Goal: Information Seeking & Learning: Check status

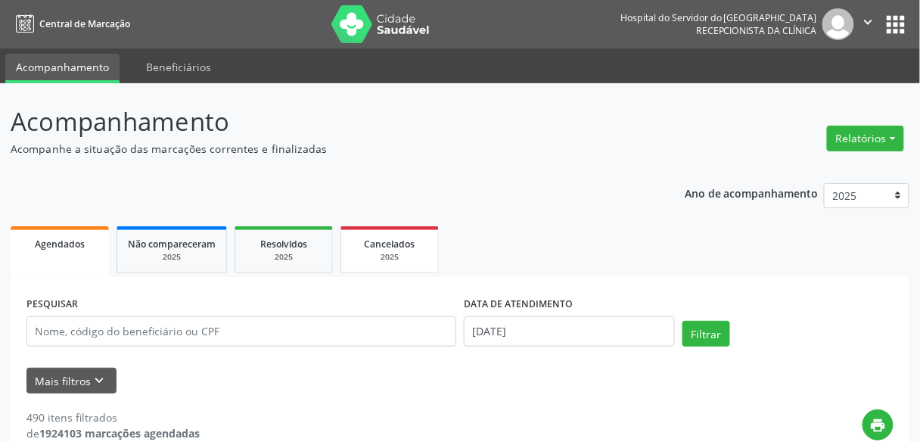
click at [371, 240] on span "Cancelados" at bounding box center [390, 244] width 51 height 13
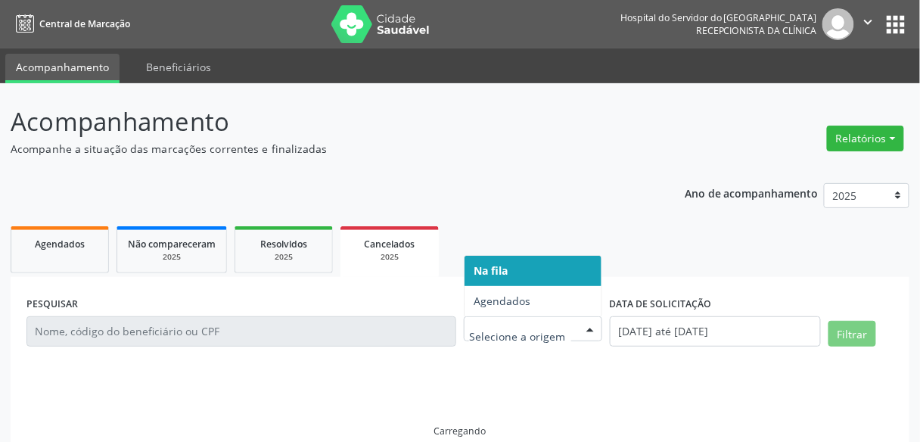
click at [535, 338] on div at bounding box center [533, 329] width 139 height 26
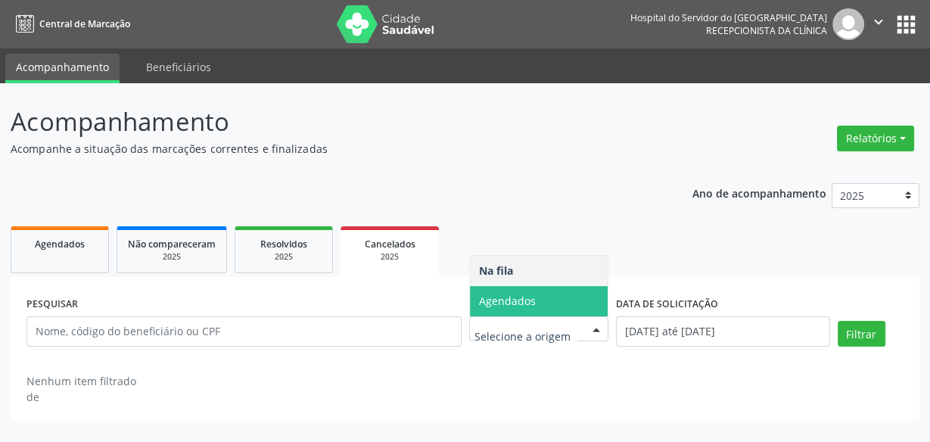
click at [566, 302] on span "Agendados" at bounding box center [539, 301] width 139 height 30
select select "8"
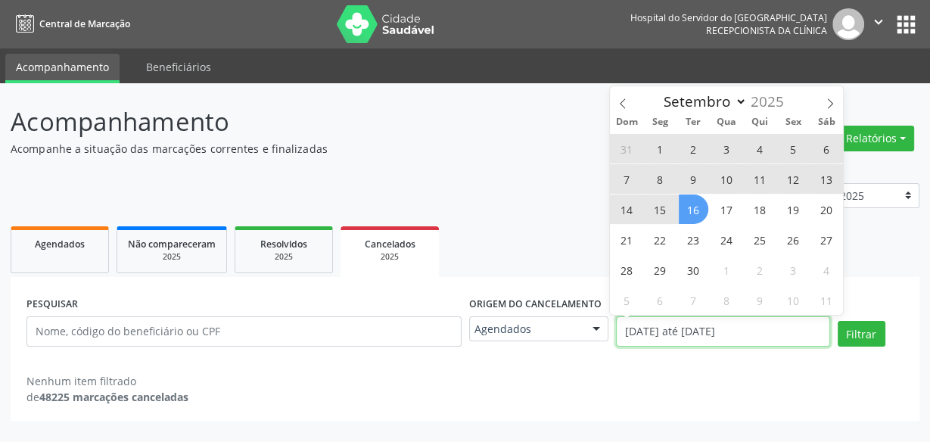
click at [696, 343] on input "[DATE] até [DATE]" at bounding box center [722, 331] width 213 height 30
click at [695, 199] on span "16" at bounding box center [694, 210] width 30 height 30
type input "[DATE]"
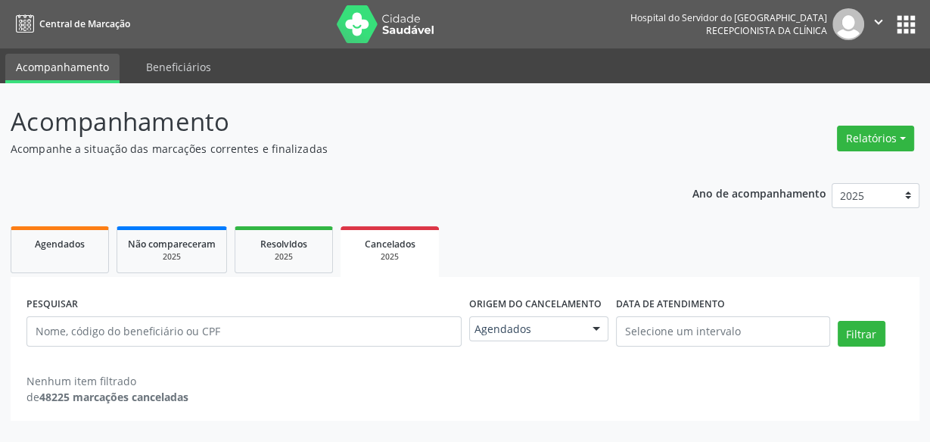
click at [573, 223] on ul "Agendados Não compareceram 2025 Resolvidos 2025 Cancelados 2025" at bounding box center [465, 250] width 909 height 54
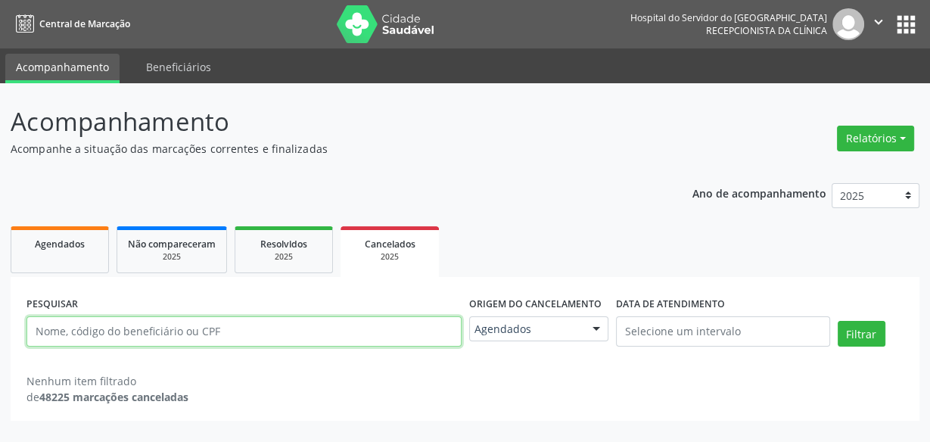
click at [266, 343] on input "text" at bounding box center [243, 331] width 435 height 30
paste input "[PERSON_NAME]"
type input "[PERSON_NAME]"
click at [838, 321] on button "Filtrar" at bounding box center [862, 334] width 48 height 26
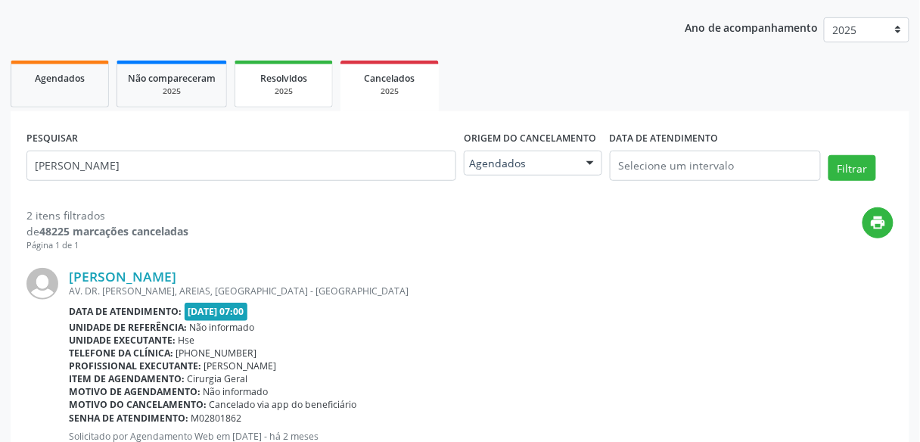
click at [305, 89] on div "2025" at bounding box center [284, 91] width 76 height 11
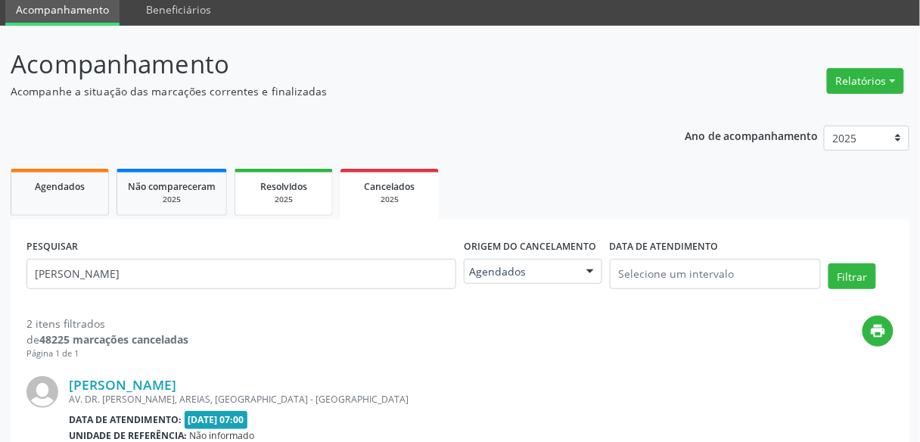
select select "8"
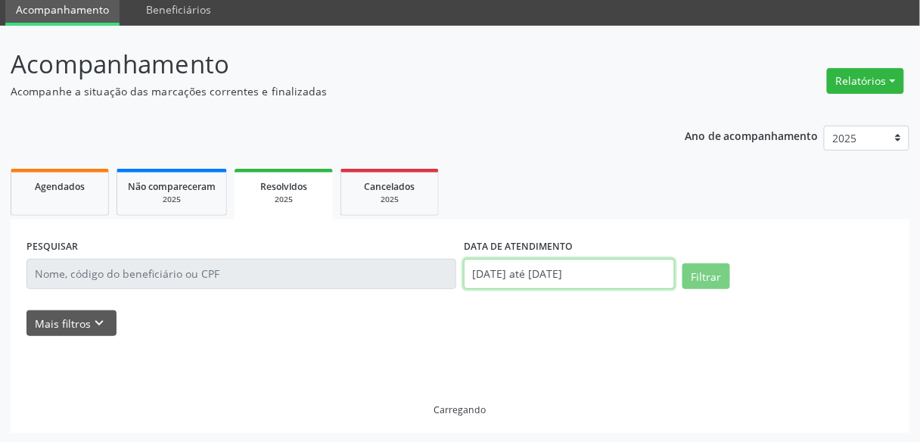
scroll to position [120, 0]
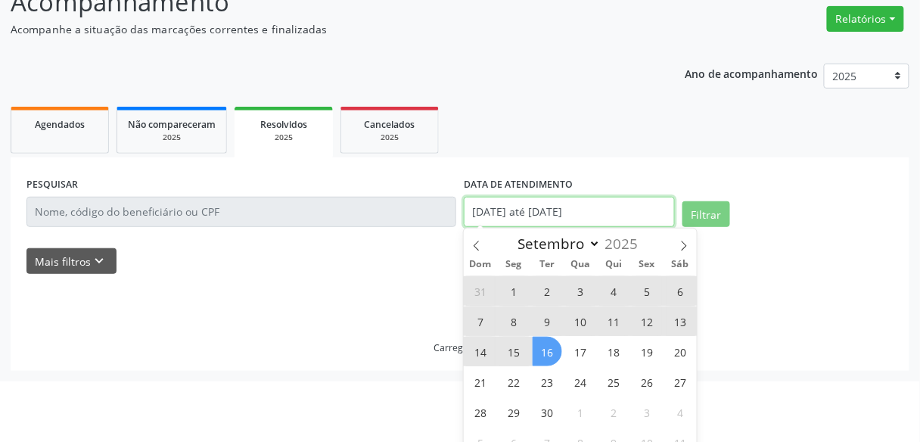
click at [512, 277] on body "Central de Marcação Hospital do Servidor do [GEOGRAPHIC_DATA] Recepcionista da …" at bounding box center [460, 101] width 920 height 442
click at [545, 354] on span "16" at bounding box center [548, 352] width 30 height 30
type input "[DATE]"
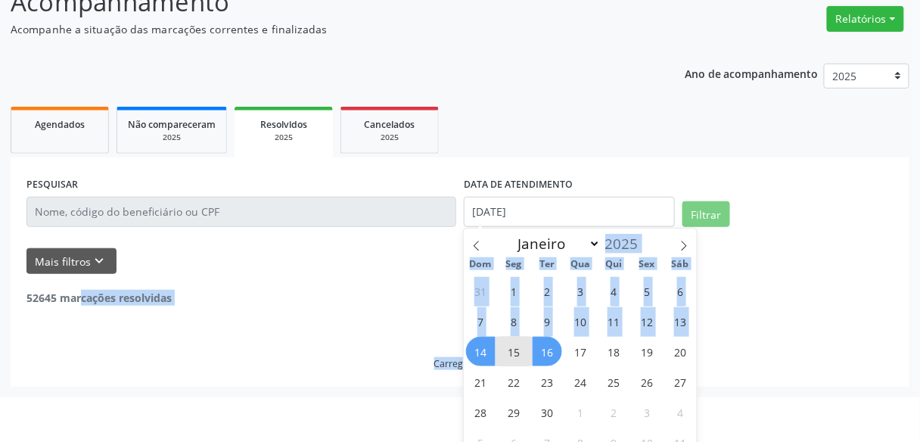
drag, startPoint x: 466, startPoint y: 352, endPoint x: 445, endPoint y: 257, distance: 97.0
click at [445, 257] on body "Central de Marcação Hospital do Servidor do [GEOGRAPHIC_DATA] Recepcionista da …" at bounding box center [460, 101] width 920 height 442
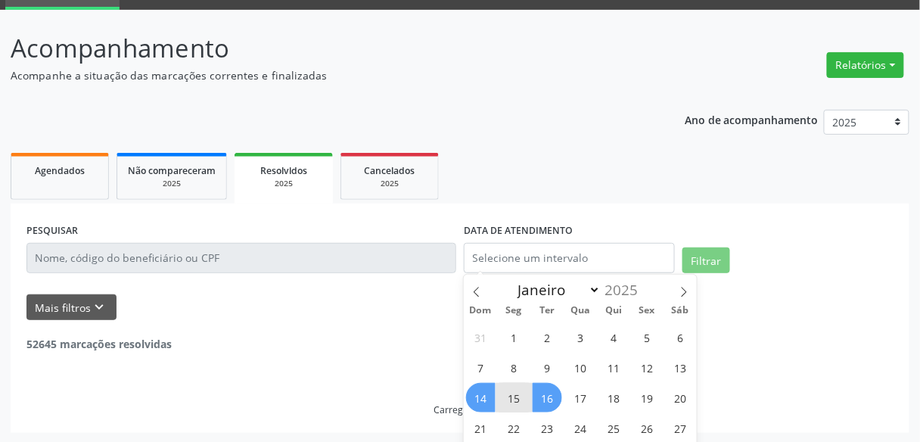
click at [414, 294] on div "Mais filtros keyboard_arrow_down" at bounding box center [460, 307] width 875 height 26
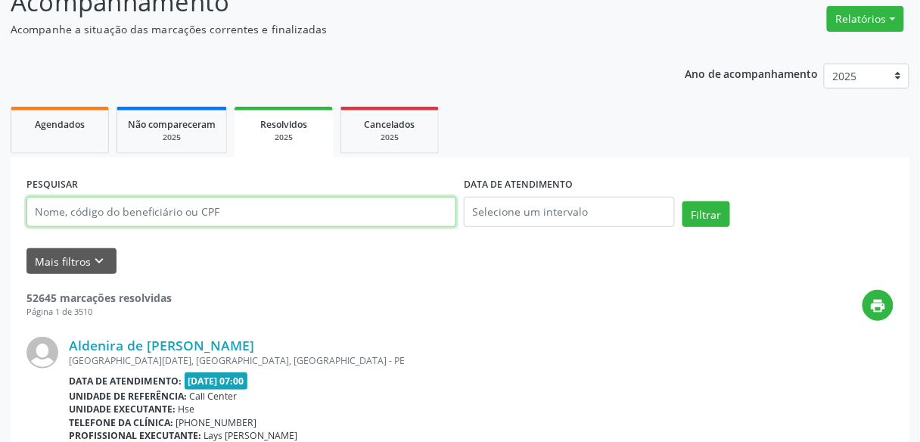
click at [370, 209] on input "text" at bounding box center [241, 212] width 430 height 30
paste input "[PERSON_NAME]"
type input "[PERSON_NAME]"
click at [683, 201] on button "Filtrar" at bounding box center [707, 214] width 48 height 26
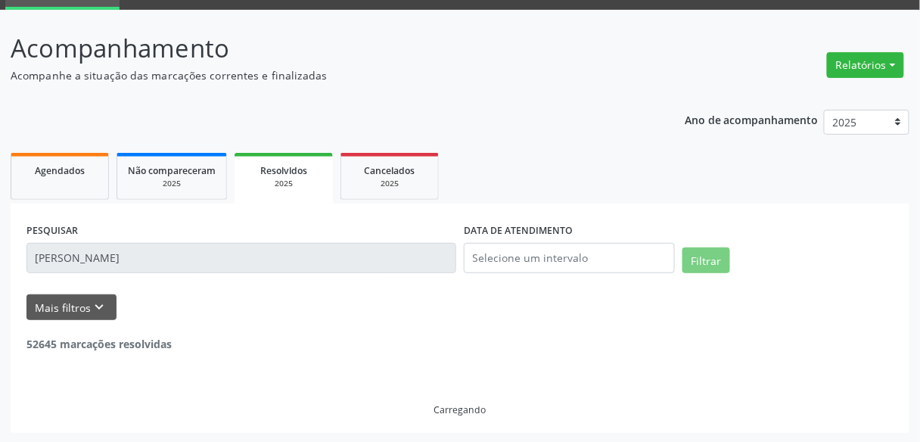
scroll to position [25, 0]
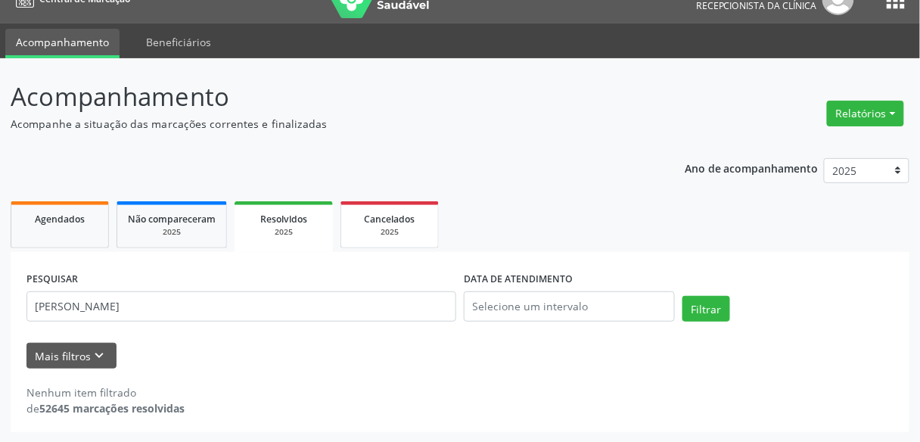
click at [391, 229] on div "2025" at bounding box center [390, 231] width 76 height 11
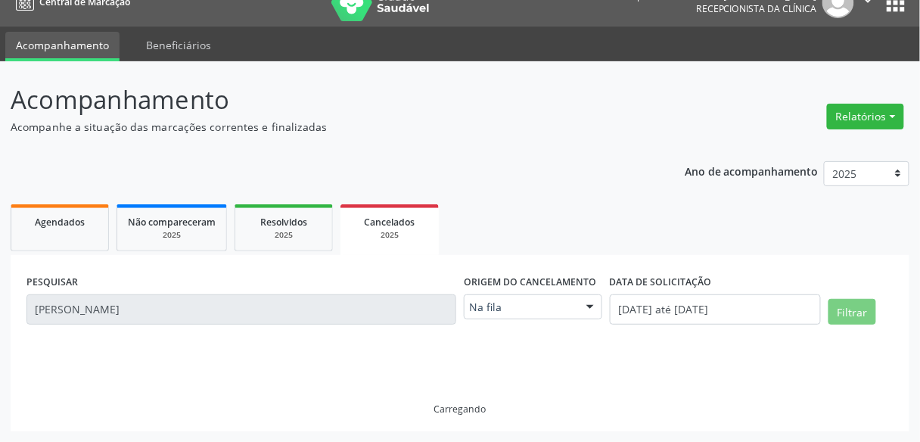
scroll to position [22, 0]
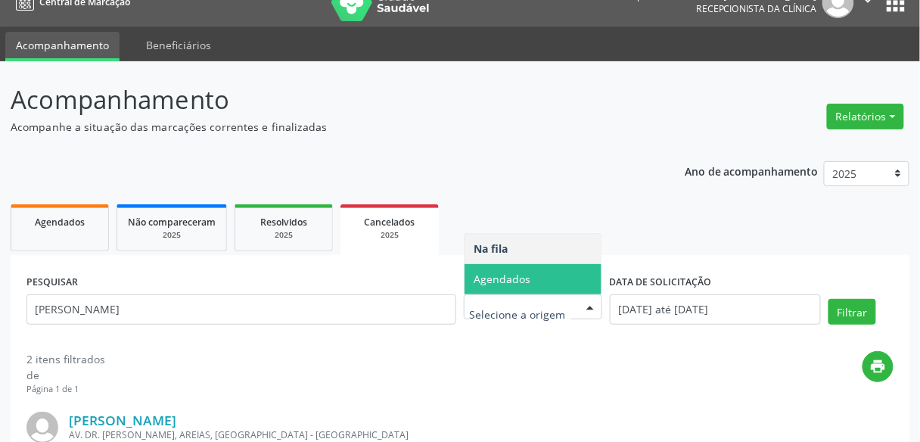
click at [528, 272] on span "Agendados" at bounding box center [502, 279] width 57 height 14
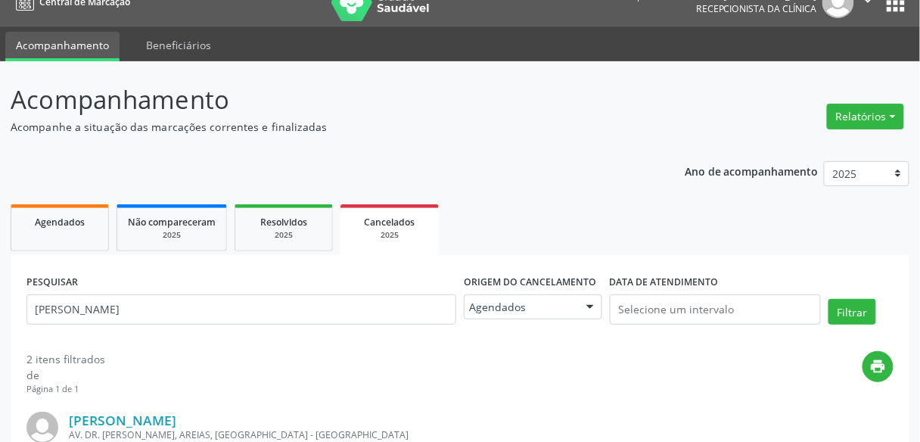
drag, startPoint x: 333, startPoint y: 332, endPoint x: 355, endPoint y: 313, distance: 29.0
click at [355, 313] on div "PESQUISAR [PERSON_NAME]" at bounding box center [241, 303] width 437 height 64
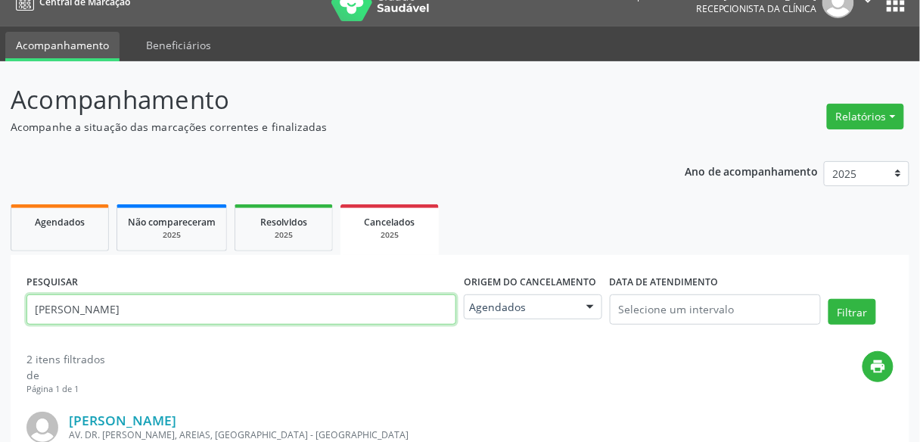
click at [355, 313] on input "[PERSON_NAME]" at bounding box center [241, 309] width 430 height 30
click at [360, 313] on input "[PERSON_NAME]" at bounding box center [241, 309] width 430 height 30
paste input "[PERSON_NAME]"
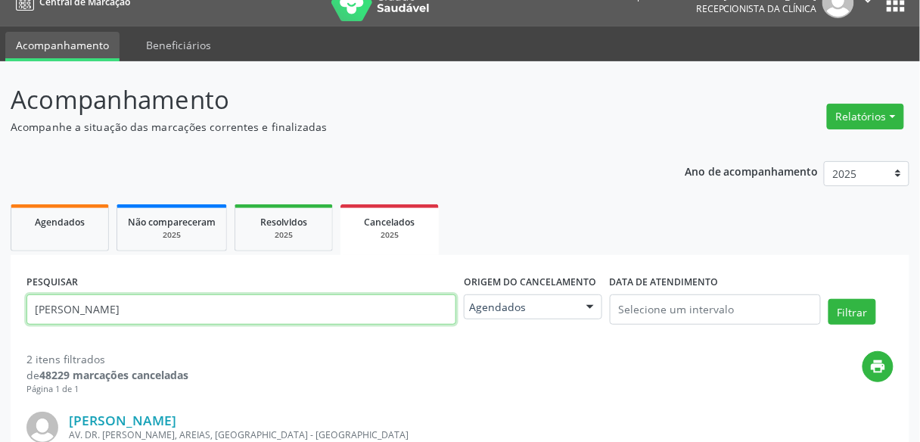
type input "[PERSON_NAME]"
click at [829, 299] on button "Filtrar" at bounding box center [853, 312] width 48 height 26
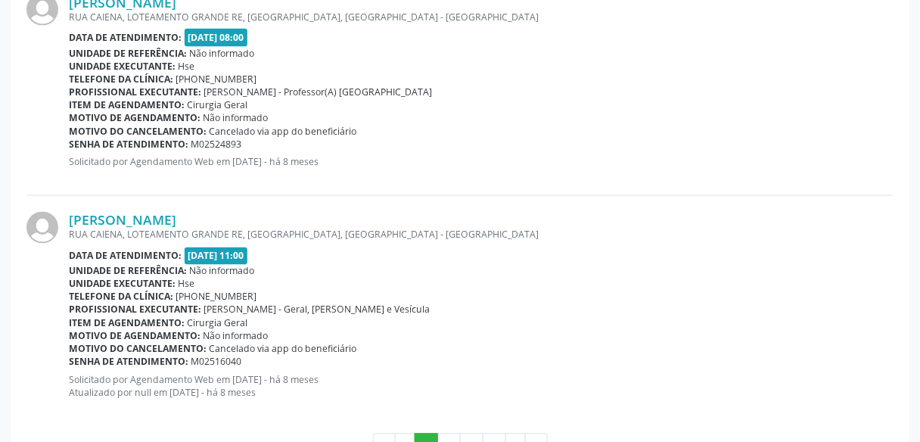
scroll to position [3489, 0]
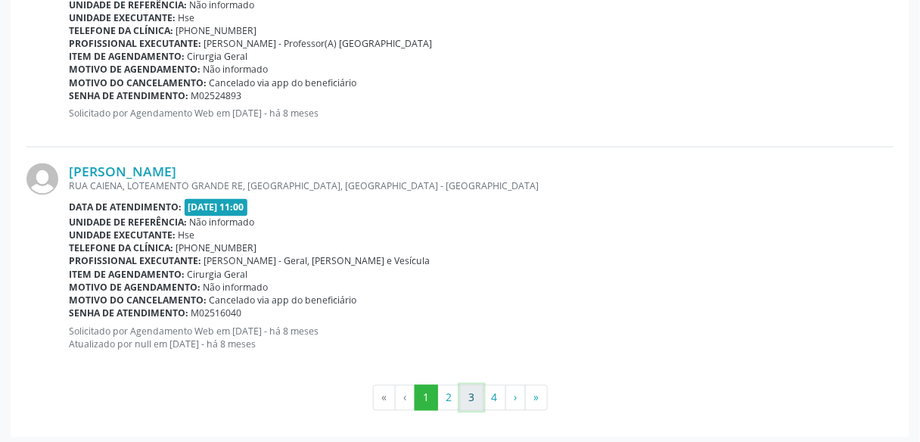
click at [472, 397] on button "3" at bounding box center [471, 398] width 23 height 26
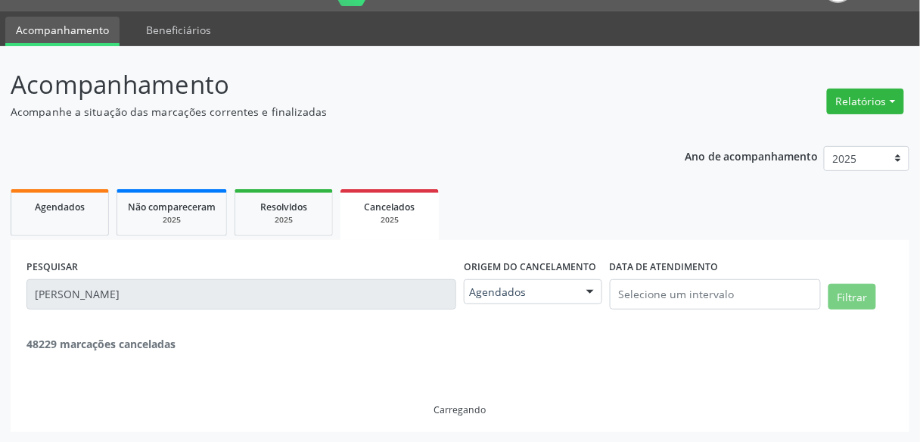
scroll to position [3507, 0]
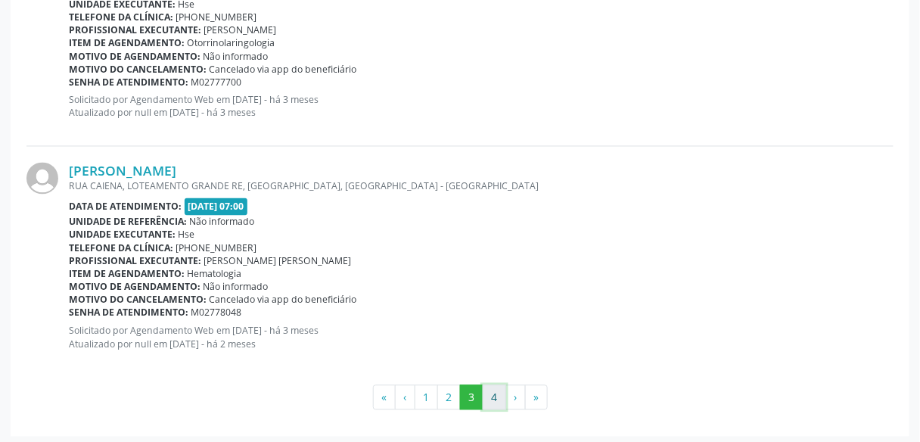
click at [490, 385] on button "4" at bounding box center [494, 398] width 23 height 26
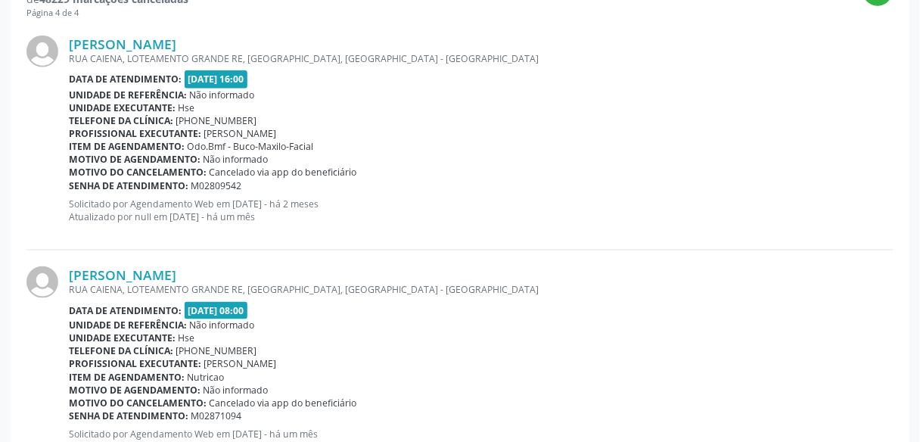
scroll to position [0, 0]
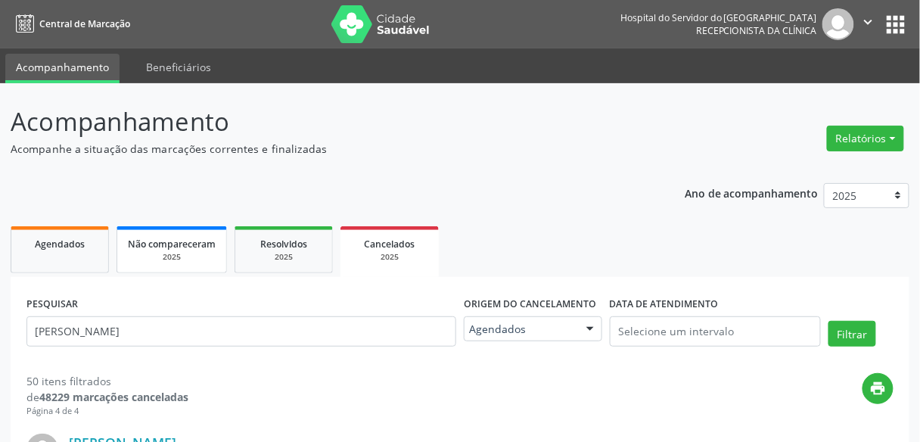
click at [194, 251] on div "2025" at bounding box center [172, 256] width 88 height 11
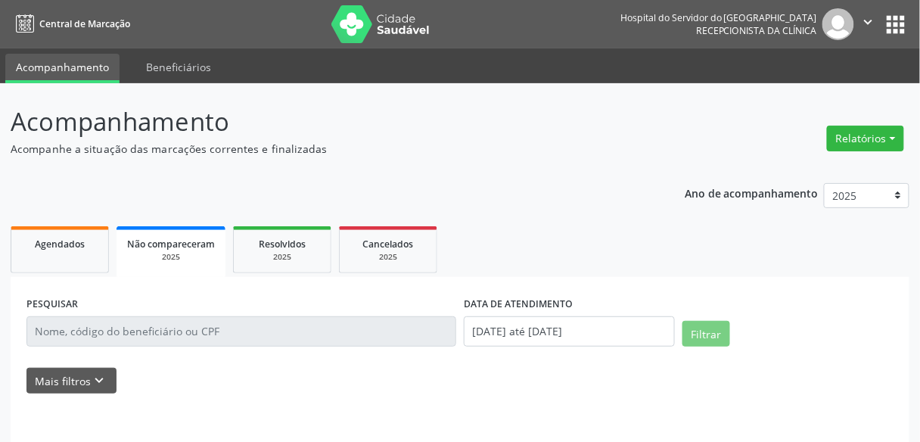
click at [487, 314] on label "DATA DE ATENDIMENTO" at bounding box center [518, 304] width 109 height 23
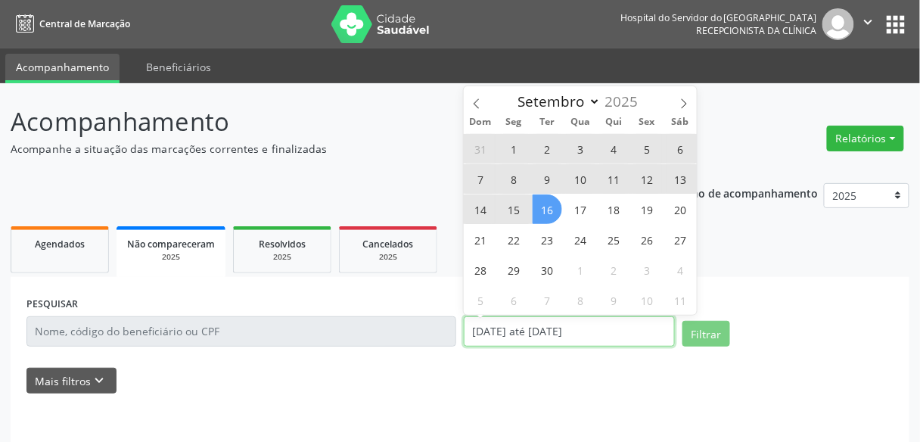
click at [492, 331] on input "[DATE] até [DATE]" at bounding box center [569, 331] width 211 height 30
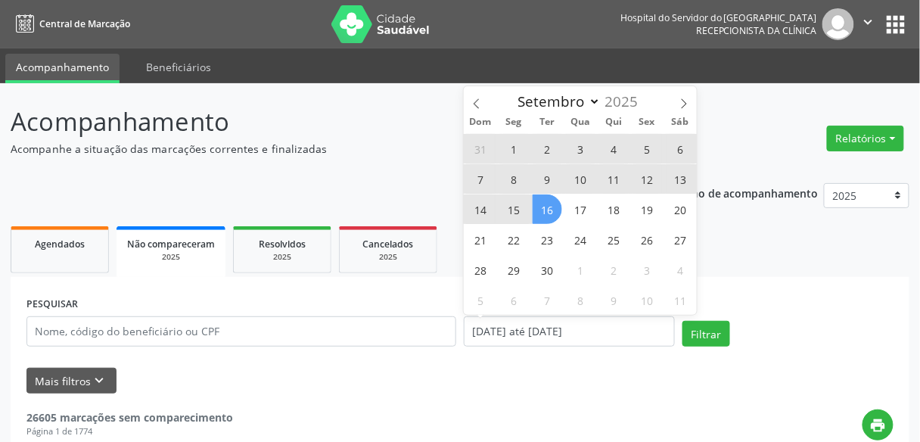
click at [538, 204] on span "16" at bounding box center [548, 210] width 30 height 30
type input "[DATE]"
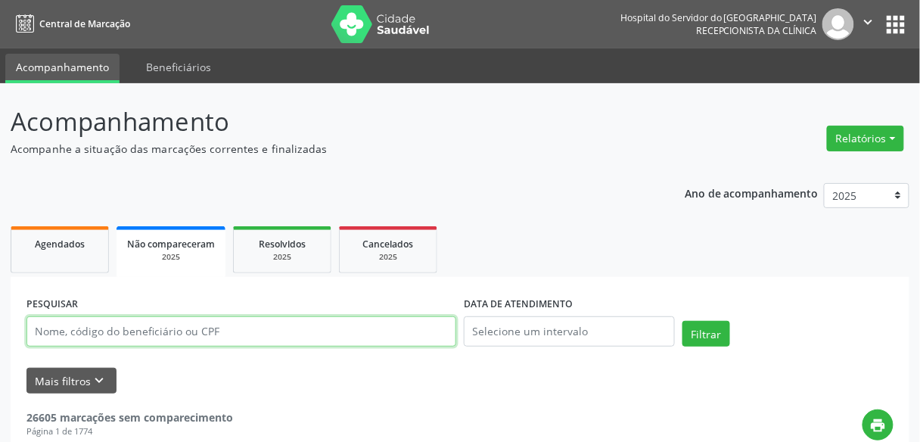
click at [304, 333] on input "text" at bounding box center [241, 331] width 430 height 30
paste input "[PERSON_NAME]"
type input "[PERSON_NAME]"
click at [683, 321] on button "Filtrar" at bounding box center [707, 334] width 48 height 26
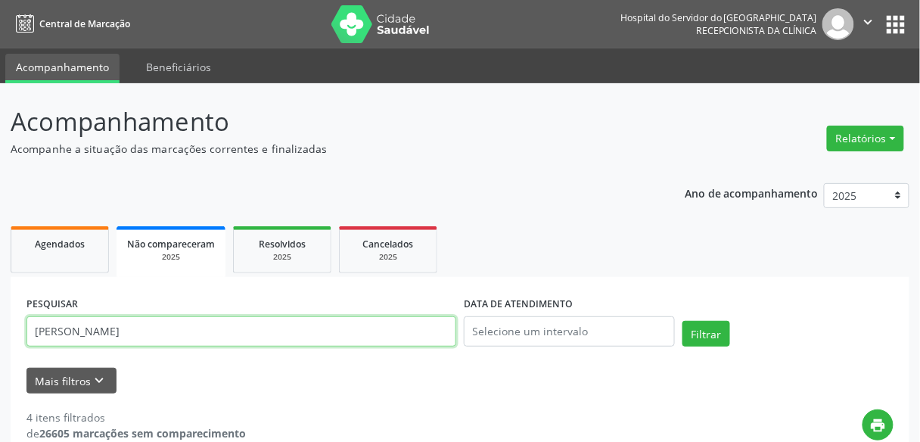
click at [303, 332] on input "[PERSON_NAME]" at bounding box center [241, 331] width 430 height 30
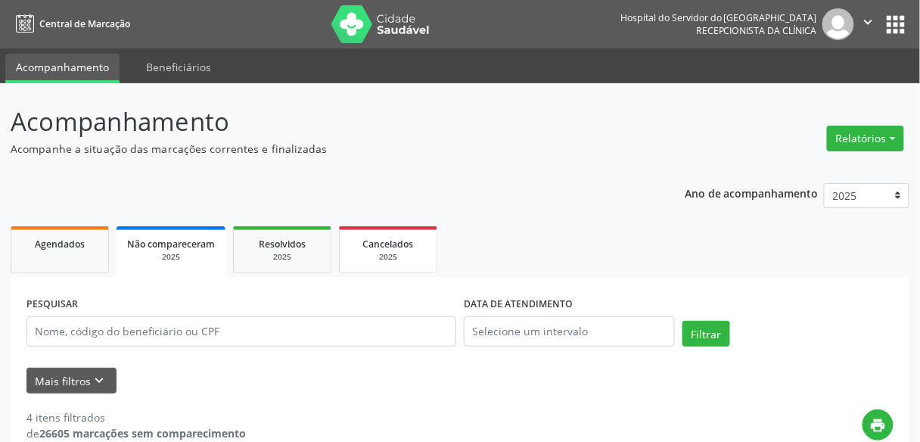
click at [363, 251] on div "2025" at bounding box center [388, 256] width 76 height 11
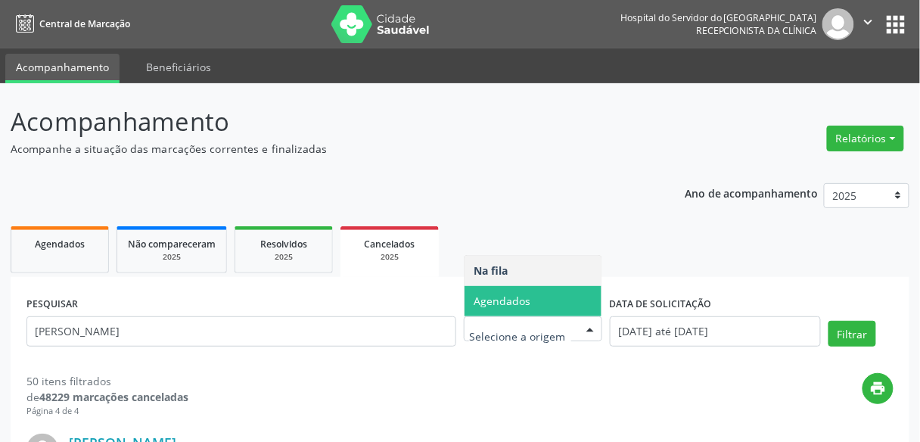
click at [552, 291] on span "Agendados" at bounding box center [533, 301] width 137 height 30
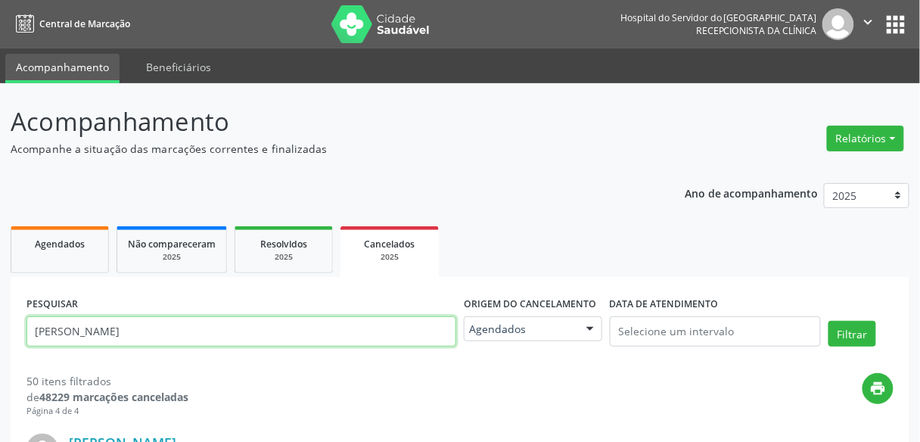
click at [186, 341] on input "[PERSON_NAME]" at bounding box center [241, 331] width 430 height 30
paste input "[PERSON_NAME]"
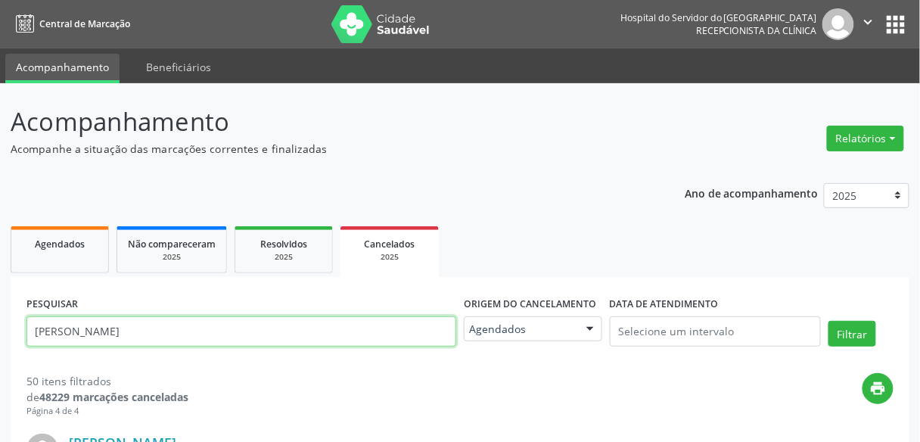
type input "[PERSON_NAME]"
click at [829, 321] on button "Filtrar" at bounding box center [853, 334] width 48 height 26
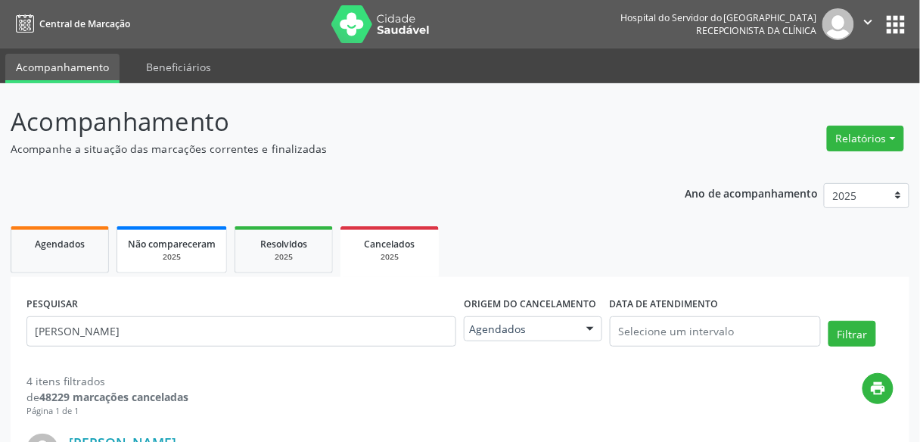
click at [138, 251] on div "2025" at bounding box center [172, 256] width 88 height 11
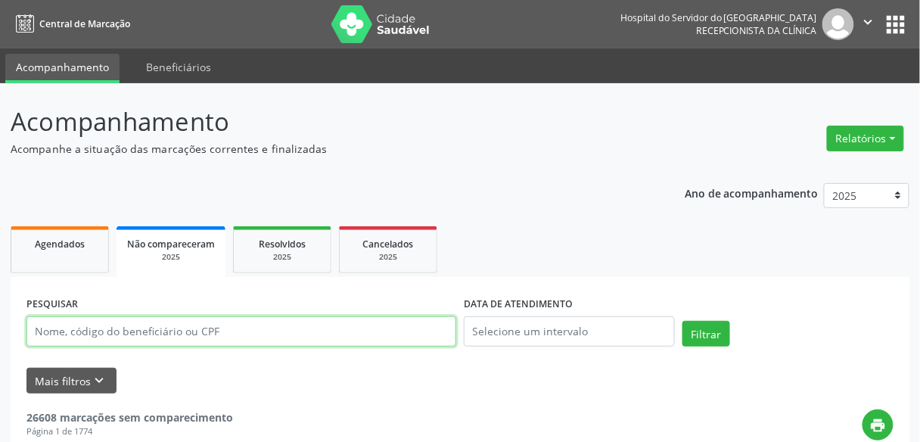
click at [326, 338] on input "text" at bounding box center [241, 331] width 430 height 30
paste input "[PERSON_NAME]"
type input "[PERSON_NAME]"
click at [683, 321] on button "Filtrar" at bounding box center [707, 334] width 48 height 26
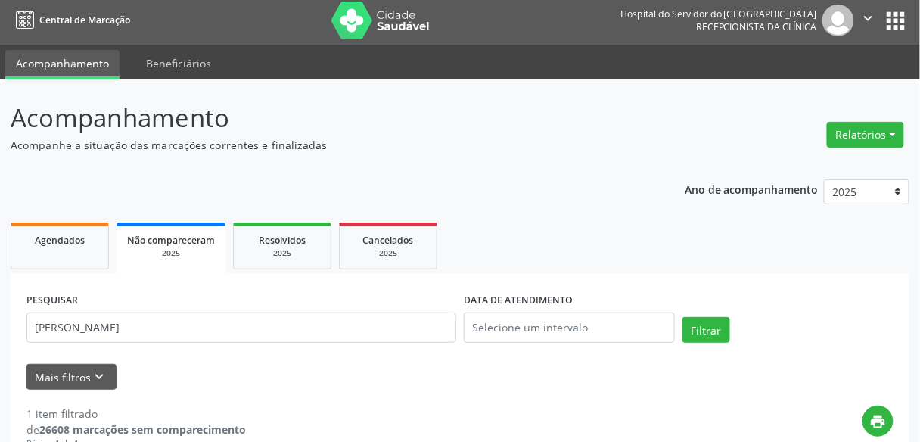
scroll to position [2, 0]
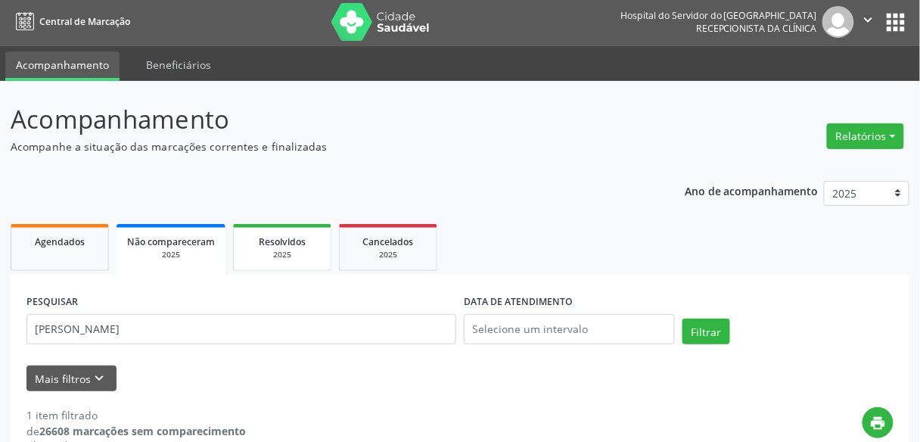
click at [284, 262] on link "Resolvidos 2025" at bounding box center [282, 247] width 98 height 47
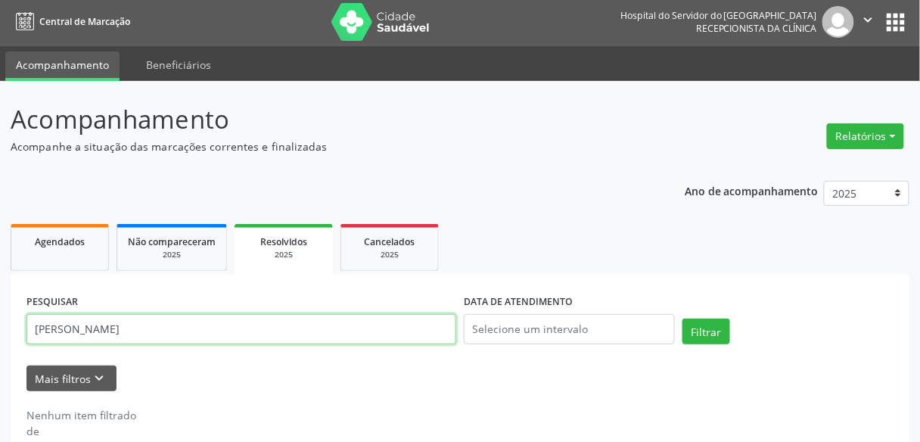
click at [283, 333] on input "[PERSON_NAME]" at bounding box center [241, 329] width 430 height 30
paste input "[PERSON_NAME]"
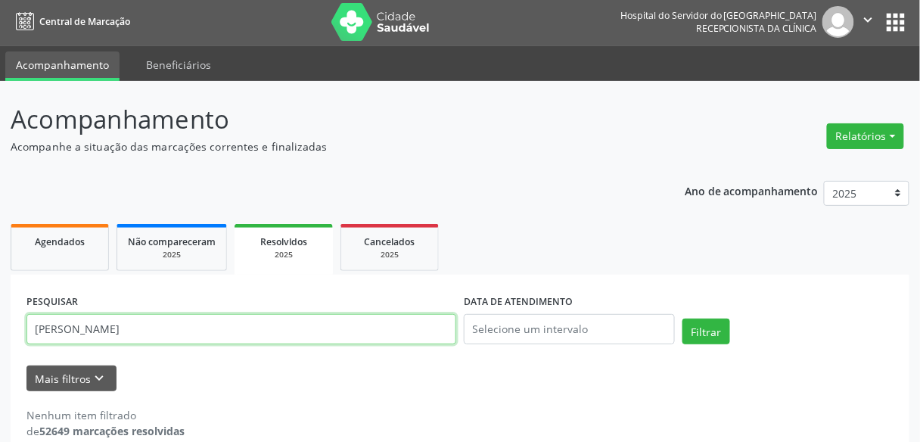
click at [683, 319] on button "Filtrar" at bounding box center [707, 332] width 48 height 26
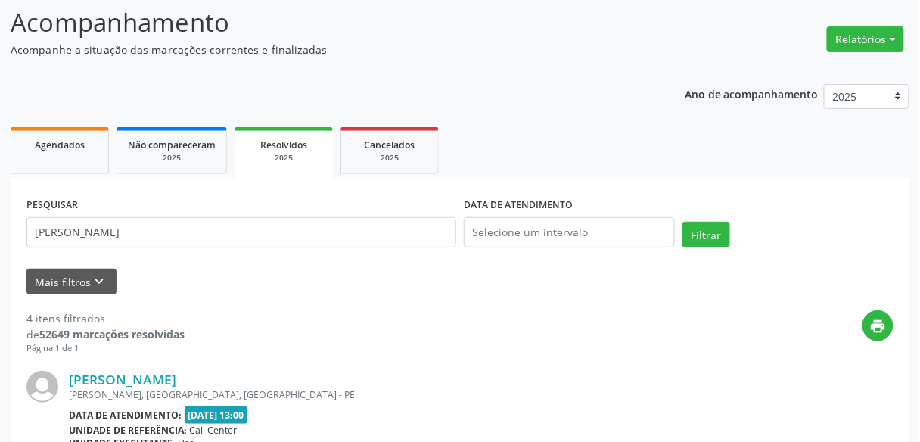
scroll to position [0, 0]
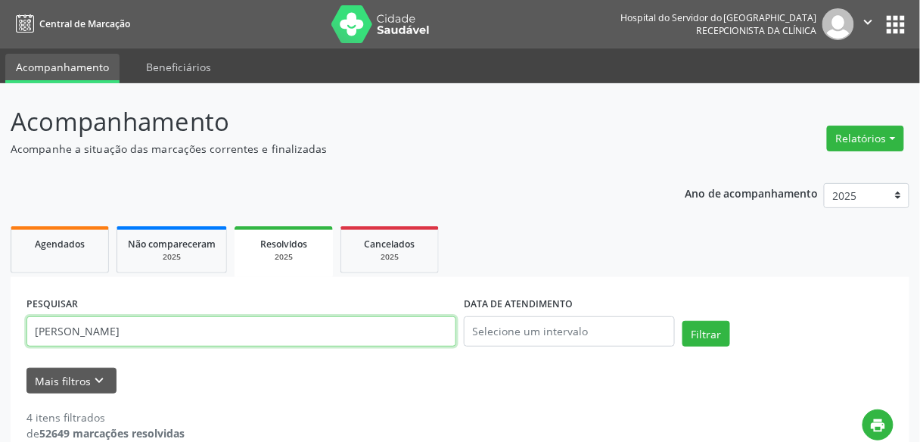
click at [208, 334] on input "[PERSON_NAME]" at bounding box center [241, 331] width 430 height 30
paste input "[DATE][PERSON_NAME]"
type input "[DATE][PERSON_NAME]"
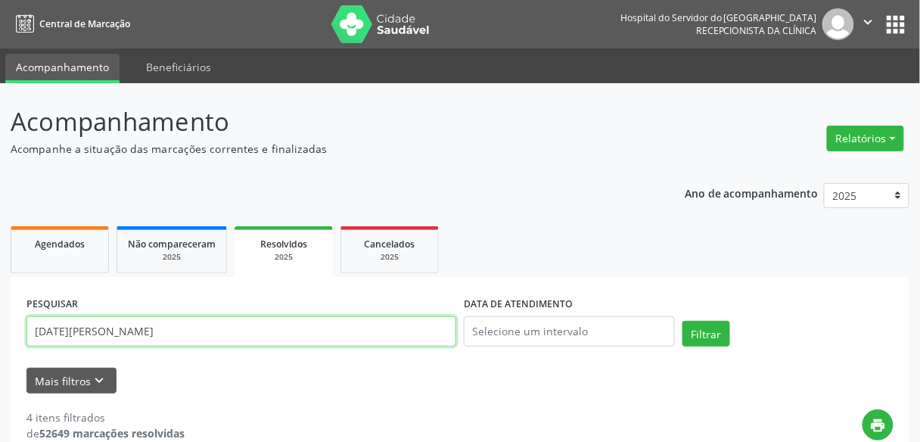
click at [683, 321] on button "Filtrar" at bounding box center [707, 334] width 48 height 26
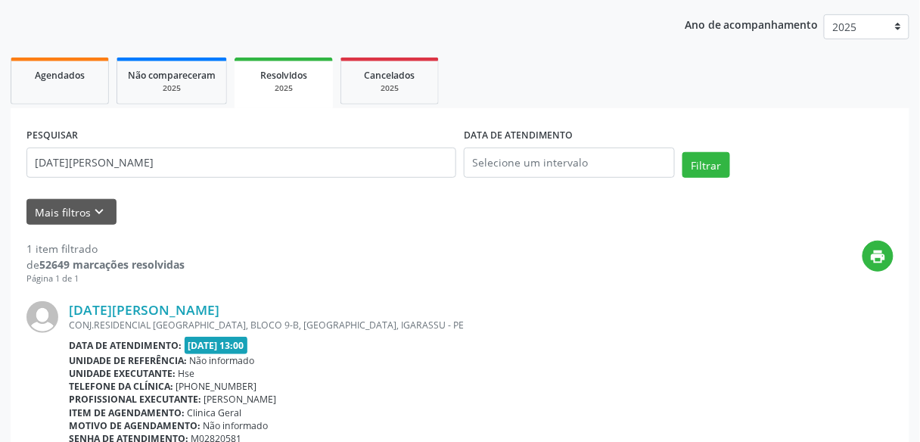
scroll to position [165, 0]
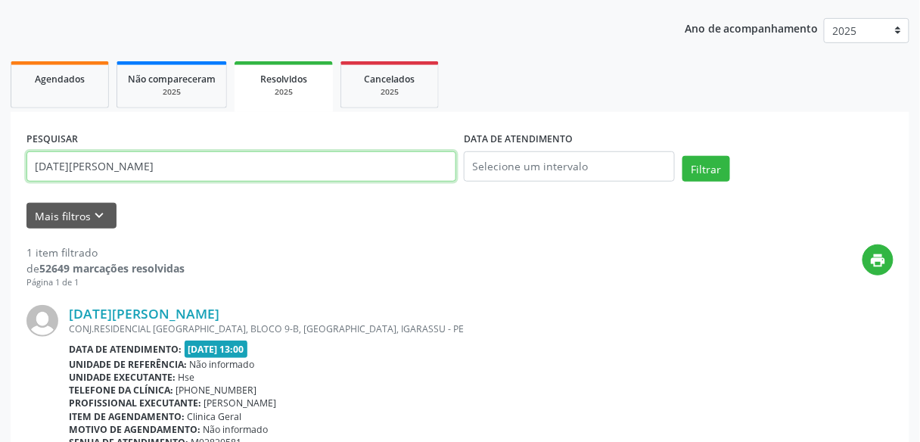
click at [278, 157] on input "[DATE][PERSON_NAME]" at bounding box center [241, 166] width 430 height 30
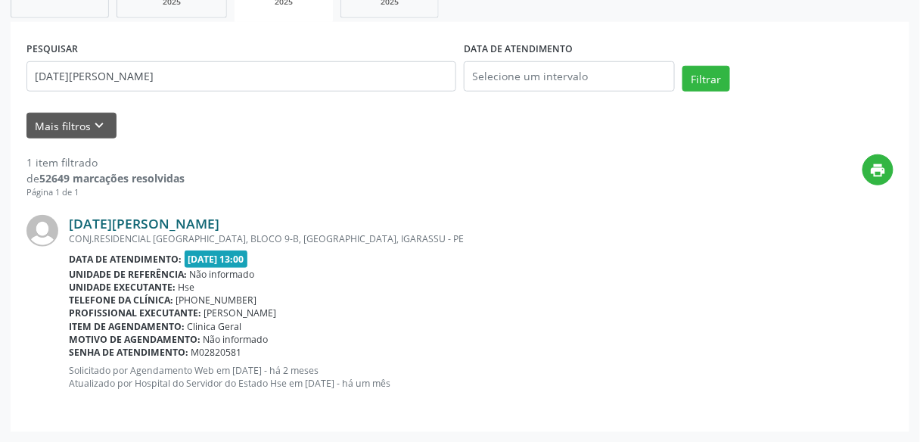
drag, startPoint x: 209, startPoint y: 234, endPoint x: 219, endPoint y: 226, distance: 13.0
click at [219, 226] on div "[DATE][PERSON_NAME] CONJ.RESIDENCIAL [GEOGRAPHIC_DATA], BLOCO 9-B, [GEOGRAPHIC_…" at bounding box center [481, 307] width 825 height 185
click at [219, 226] on link "[DATE][PERSON_NAME]" at bounding box center [144, 223] width 151 height 17
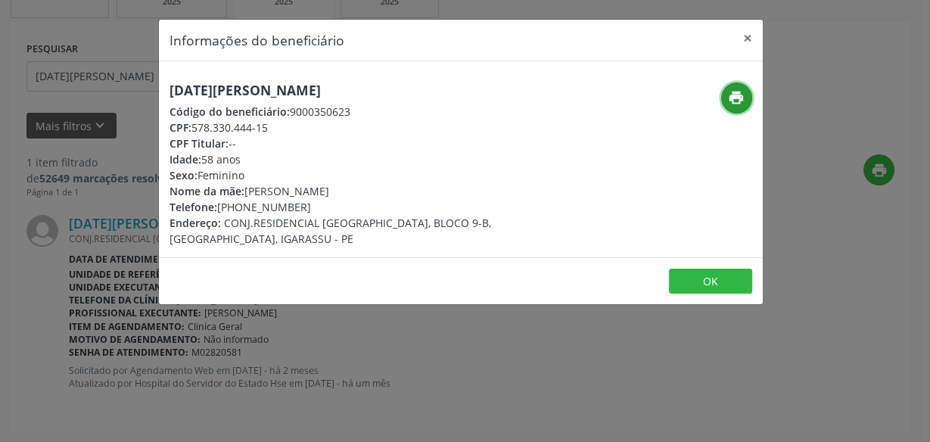
click at [733, 97] on icon "print" at bounding box center [736, 97] width 17 height 17
click at [63, 199] on div "Informações do beneficiário × [DATE][PERSON_NAME] Código do beneficiário: 90003…" at bounding box center [465, 221] width 930 height 442
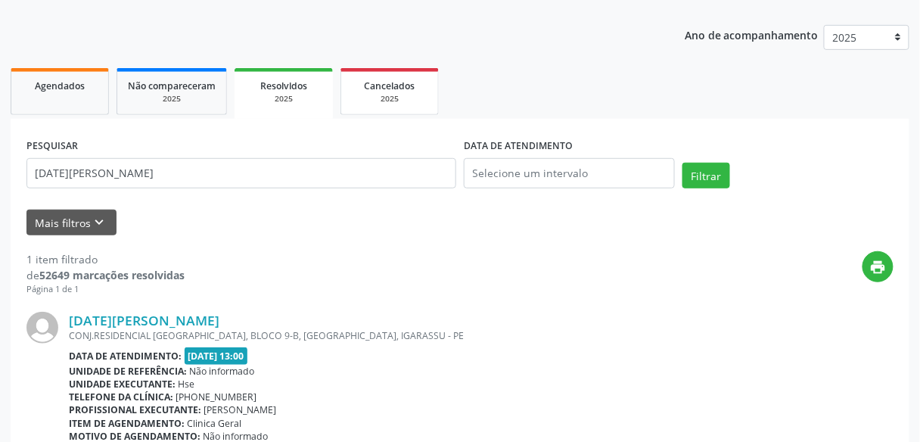
click at [388, 77] on div "Cancelados" at bounding box center [390, 85] width 76 height 16
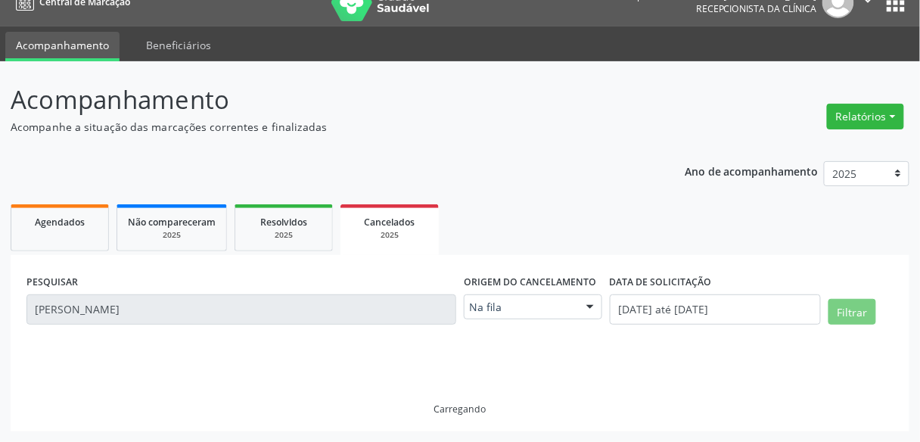
scroll to position [22, 0]
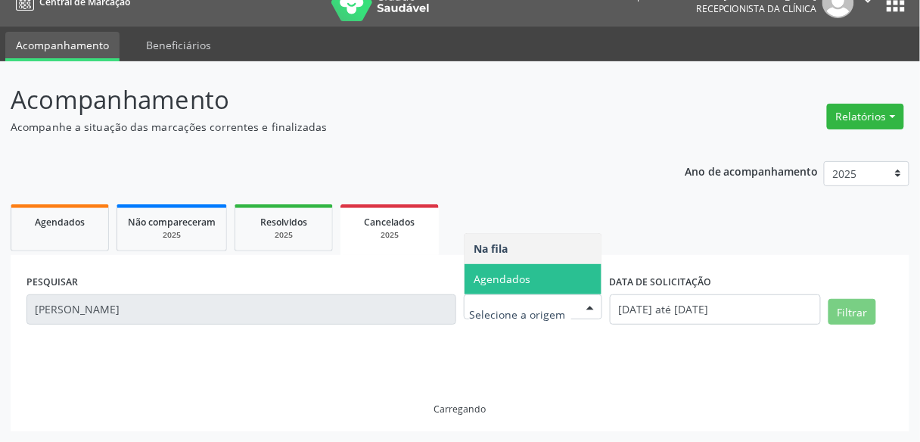
click at [562, 266] on span "Agendados" at bounding box center [533, 279] width 137 height 30
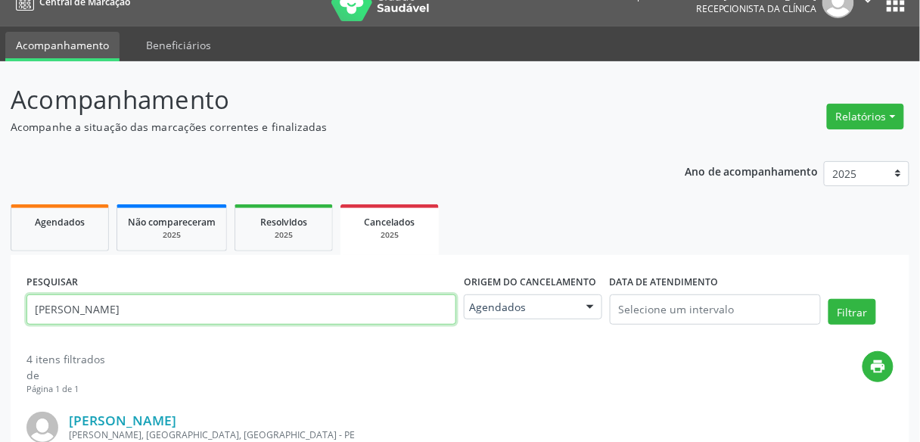
click at [377, 315] on input "[PERSON_NAME]" at bounding box center [241, 309] width 430 height 30
paste input "[PERSON_NAME]"
click at [829, 299] on button "Filtrar" at bounding box center [853, 312] width 48 height 26
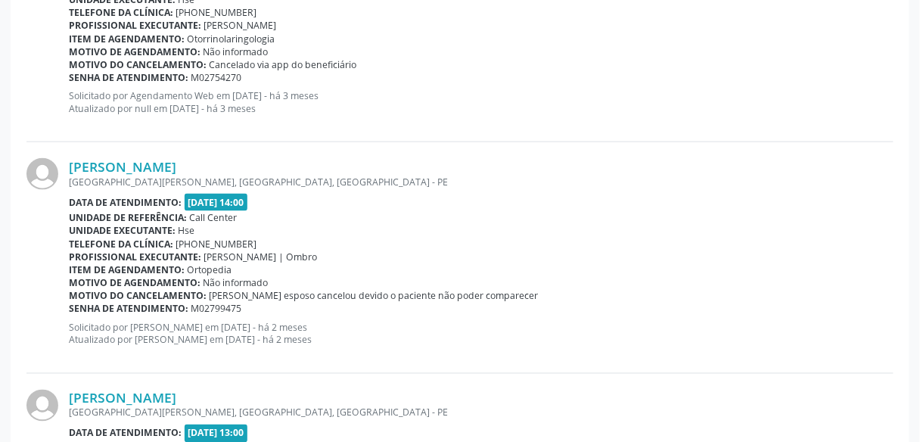
scroll to position [3488, 0]
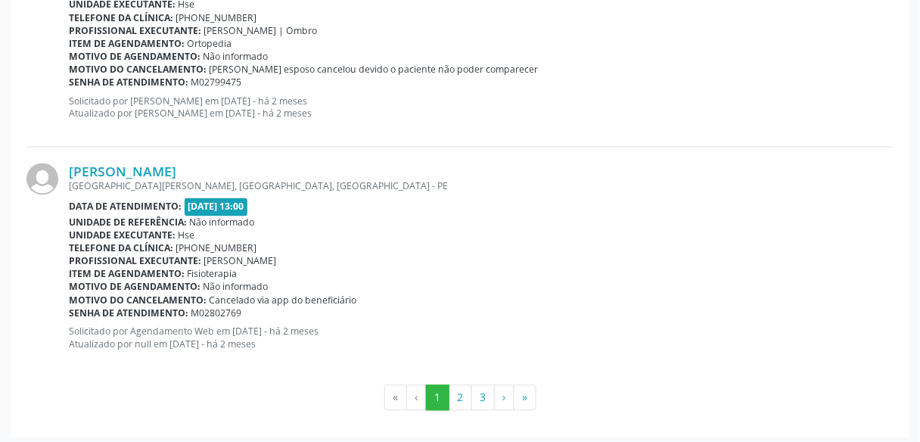
click at [459, 388] on button "2" at bounding box center [460, 398] width 23 height 26
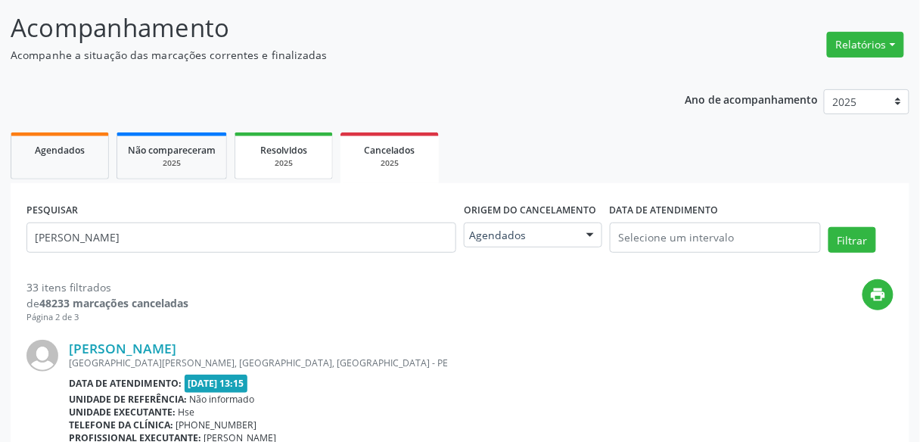
scroll to position [51, 0]
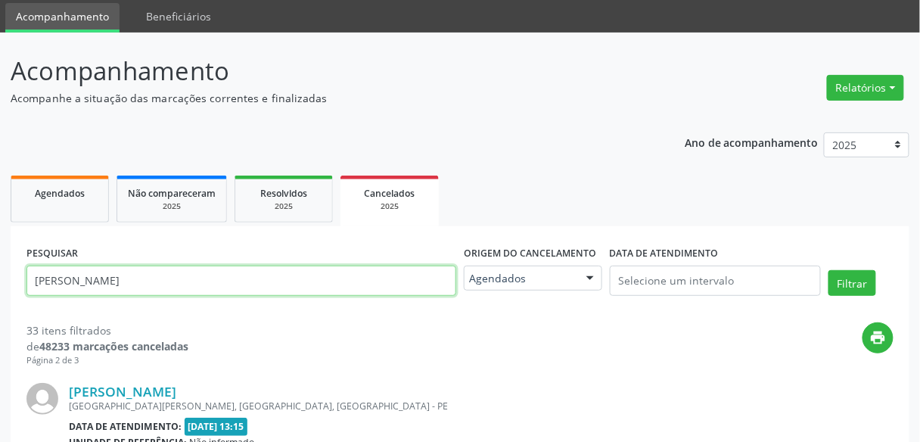
click at [263, 273] on input "[PERSON_NAME]" at bounding box center [241, 281] width 430 height 30
paste input "[PERSON_NAME]"
click at [263, 273] on input "[PERSON_NAME]" at bounding box center [241, 281] width 430 height 30
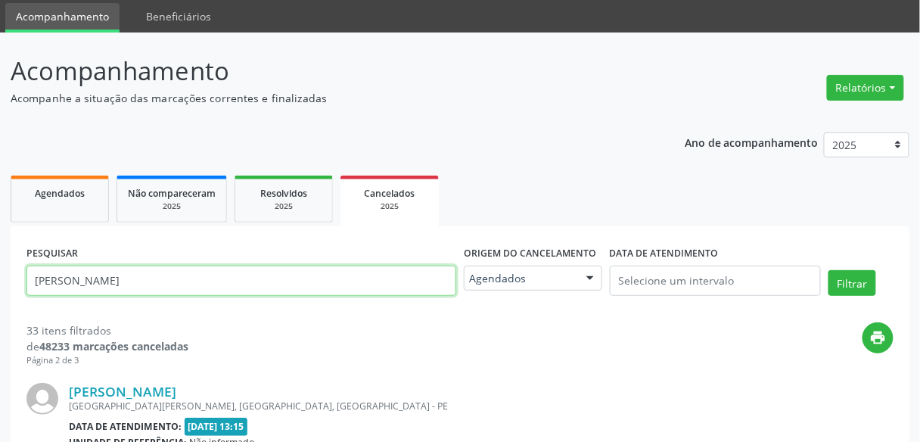
type input "[PERSON_NAME]"
click at [829, 270] on button "Filtrar" at bounding box center [853, 283] width 48 height 26
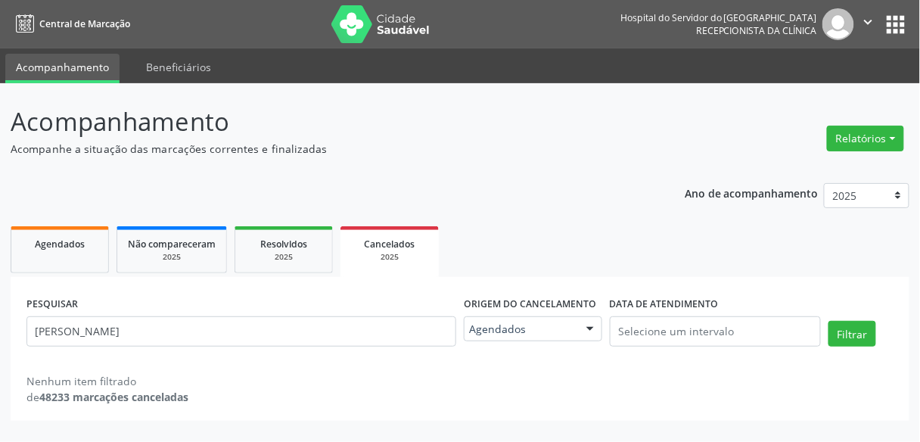
scroll to position [0, 0]
click at [251, 242] on div "Resolvidos" at bounding box center [284, 243] width 76 height 16
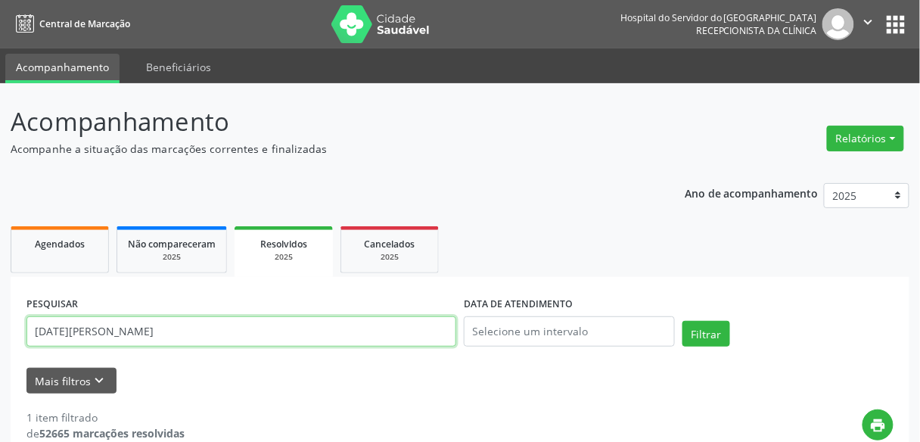
click at [362, 336] on input "[DATE][PERSON_NAME]" at bounding box center [241, 331] width 430 height 30
paste input "[PERSON_NAME]"
type input "[PERSON_NAME]"
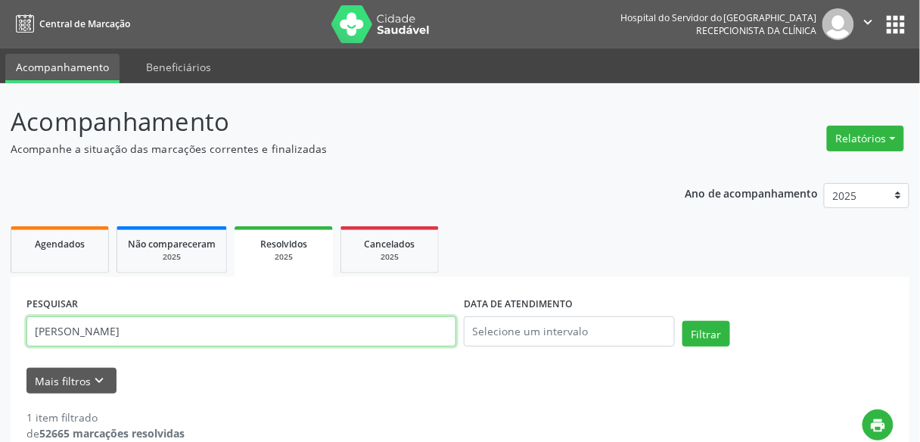
click at [683, 321] on button "Filtrar" at bounding box center [707, 334] width 48 height 26
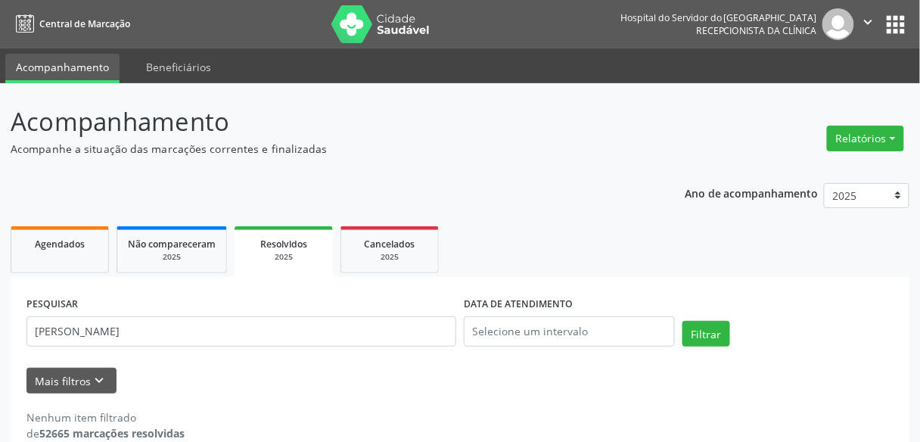
scroll to position [25, 0]
